Goal: Register for event/course

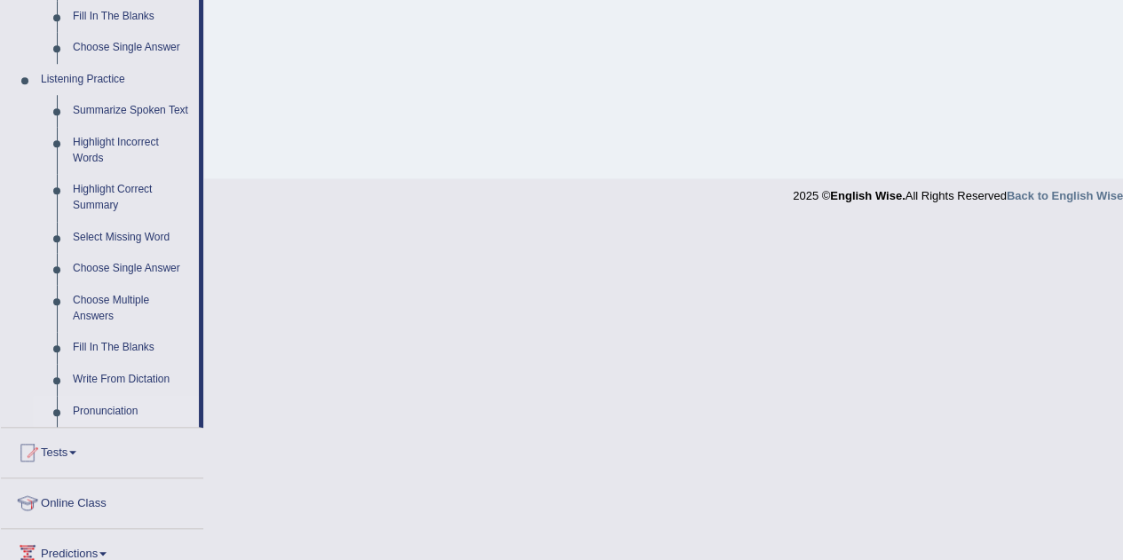
scroll to position [712, 0]
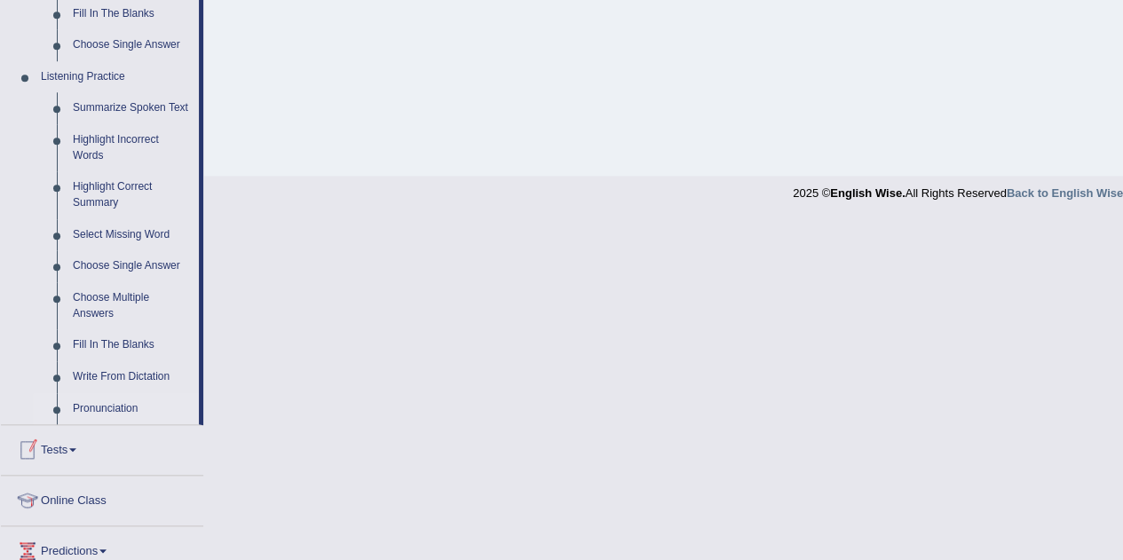
click at [59, 450] on link "Tests" at bounding box center [102, 447] width 202 height 44
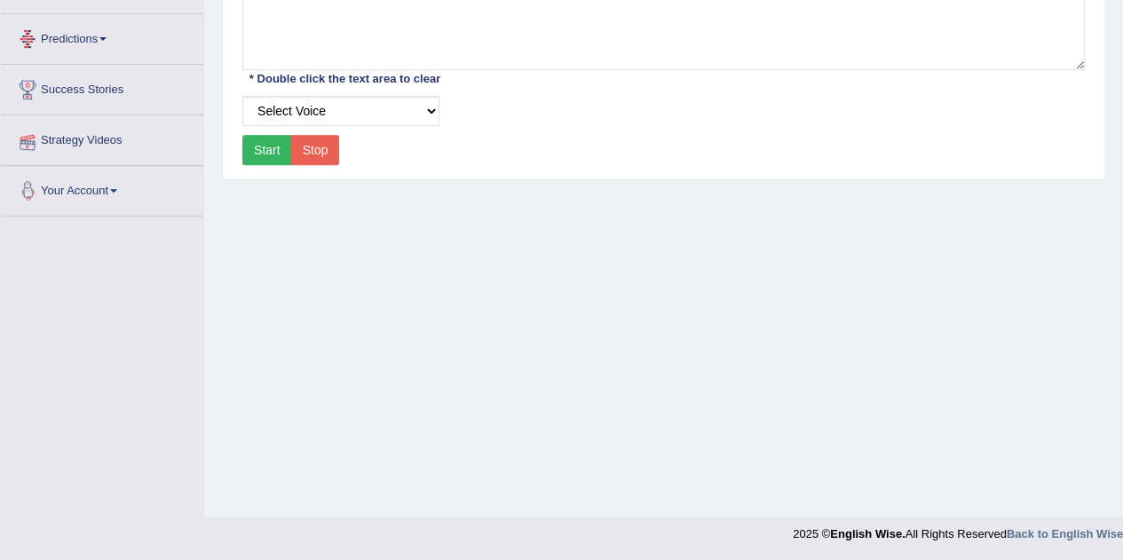
scroll to position [191, 0]
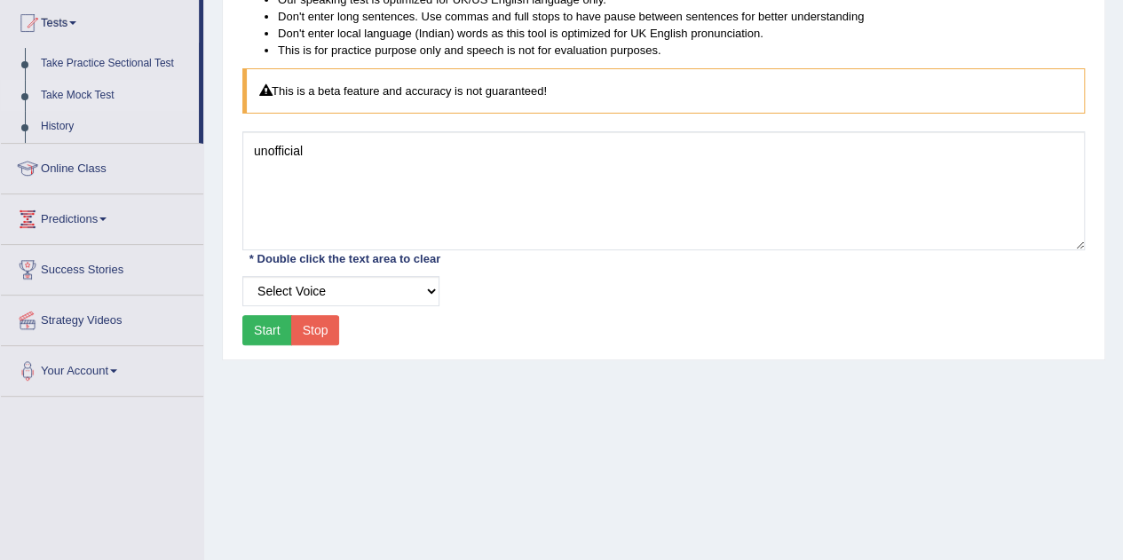
click at [92, 91] on link "Take Mock Test" at bounding box center [116, 96] width 166 height 32
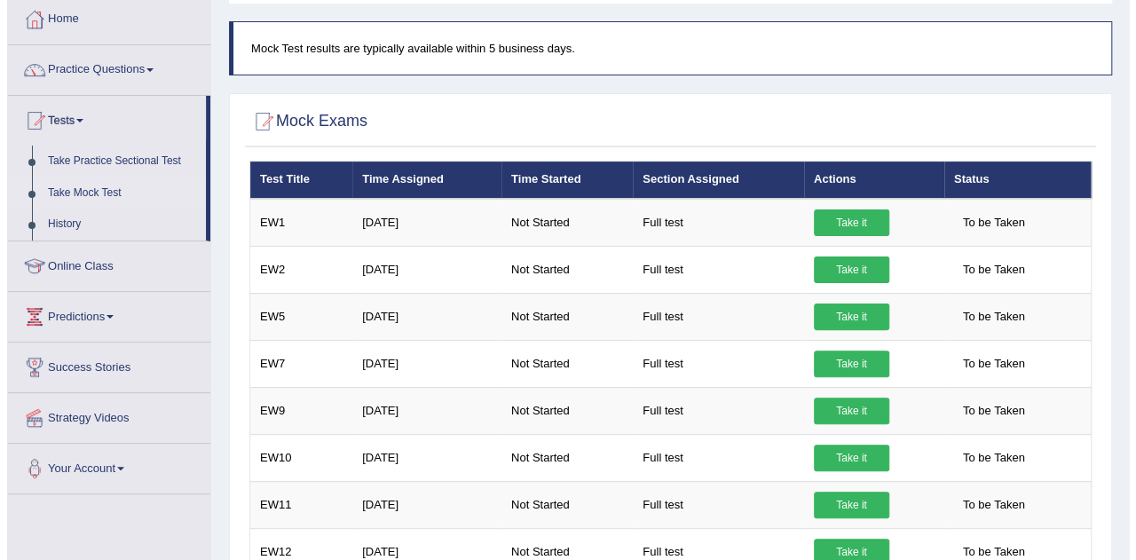
scroll to position [94, 0]
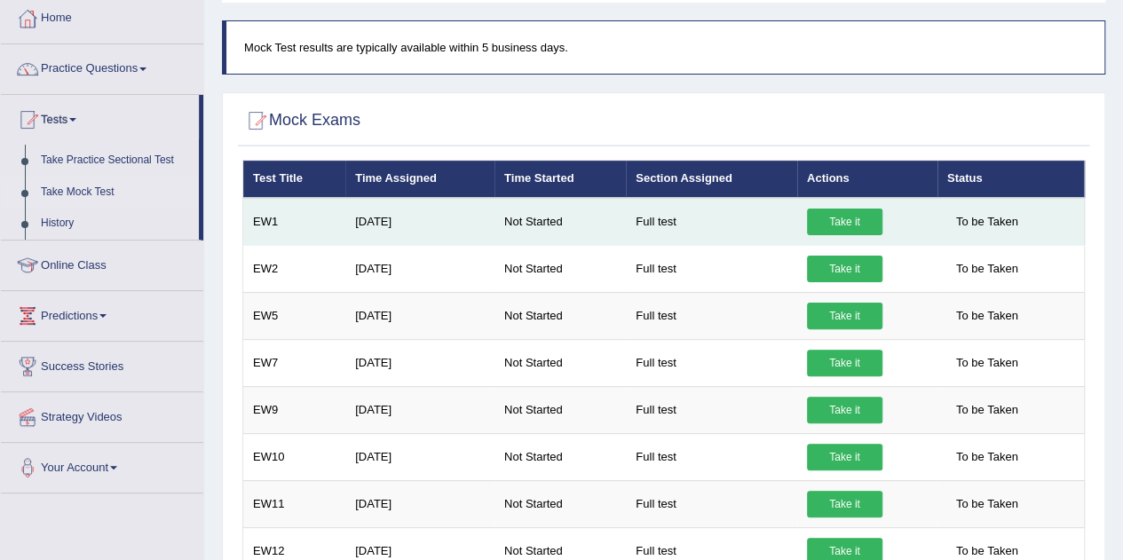
click at [822, 220] on link "Take it" at bounding box center [844, 222] width 75 height 27
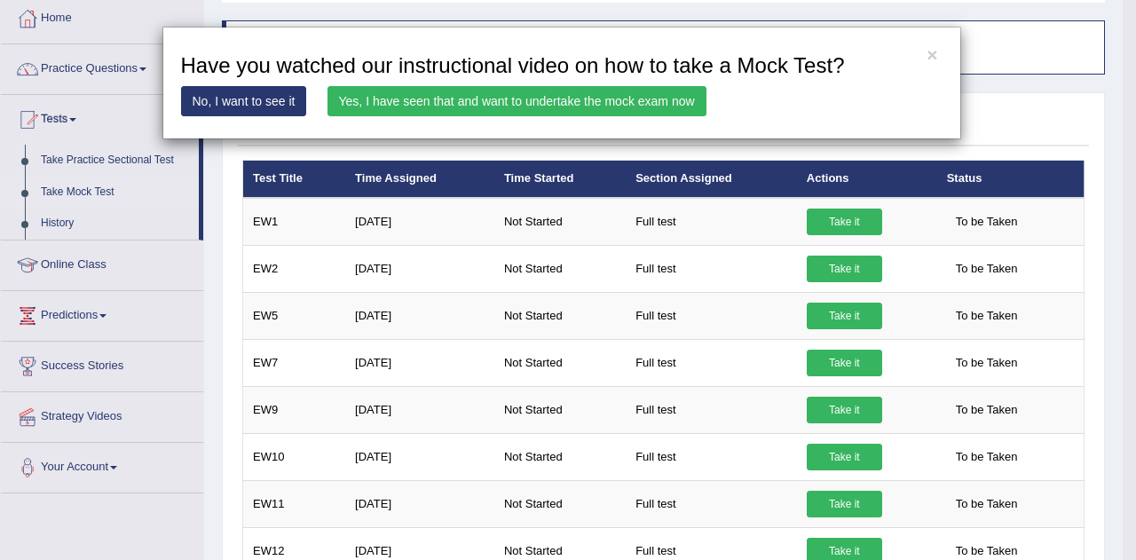
click at [563, 90] on link "Yes, I have seen that and want to undertake the mock exam now" at bounding box center [516, 101] width 379 height 30
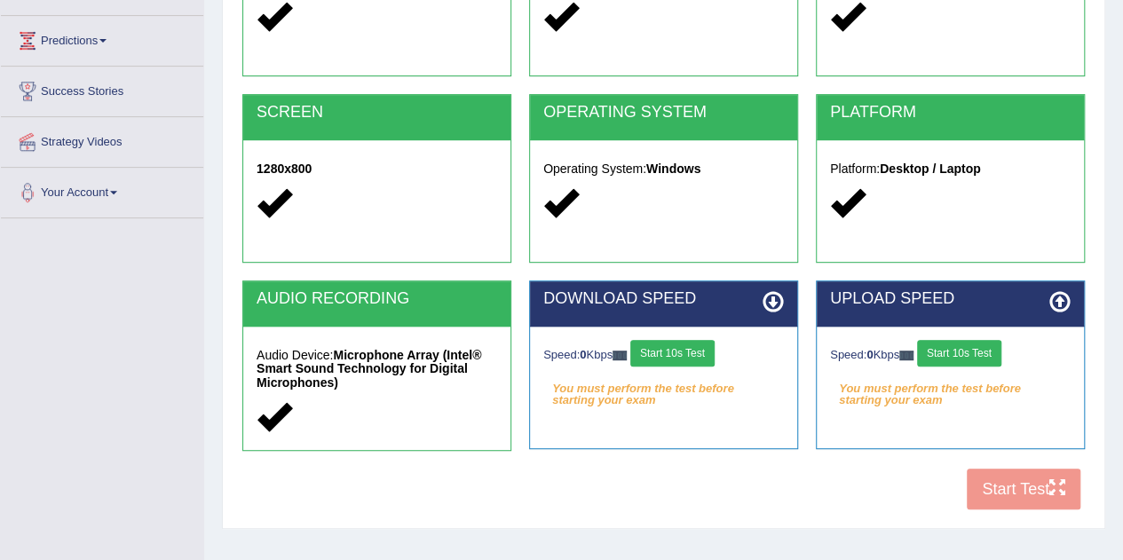
scroll to position [280, 0]
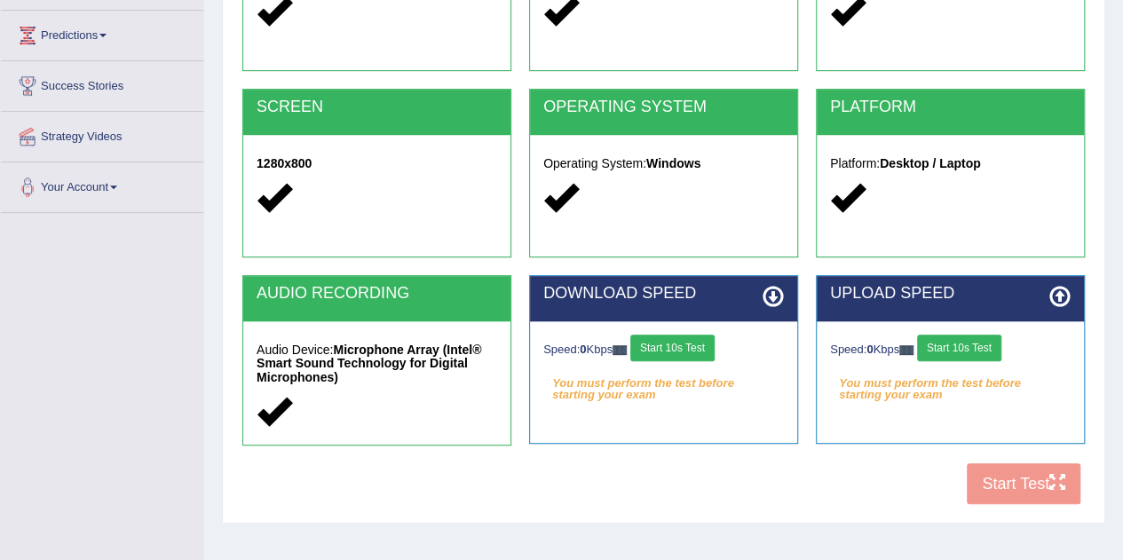
click at [676, 336] on button "Start 10s Test" at bounding box center [672, 348] width 84 height 27
click at [963, 343] on button "Start 10s Test" at bounding box center [959, 348] width 84 height 27
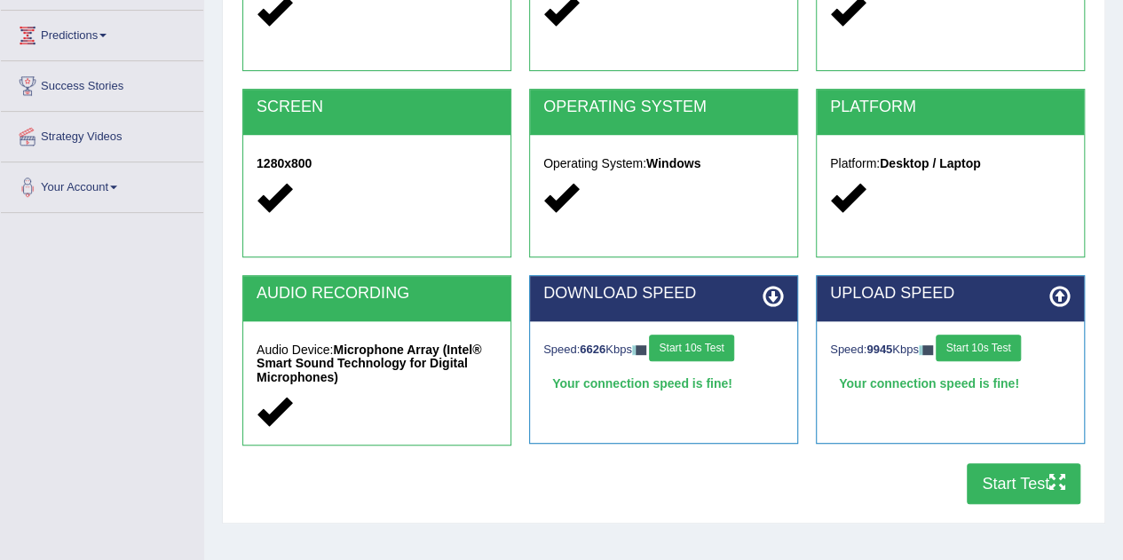
click at [994, 490] on button "Start Test" at bounding box center [1023, 483] width 114 height 41
